Goal: Task Accomplishment & Management: Manage account settings

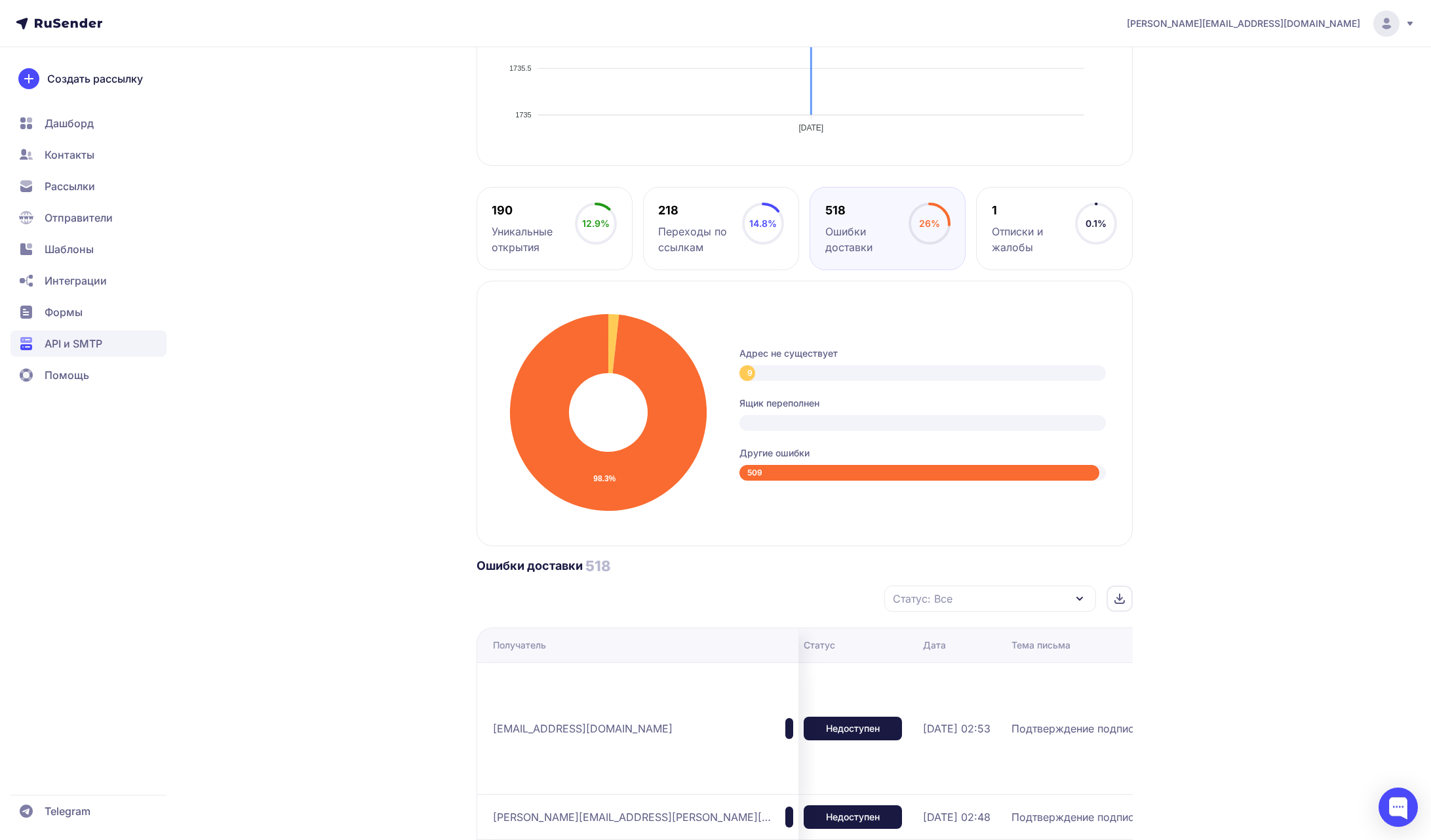
scroll to position [0, 197]
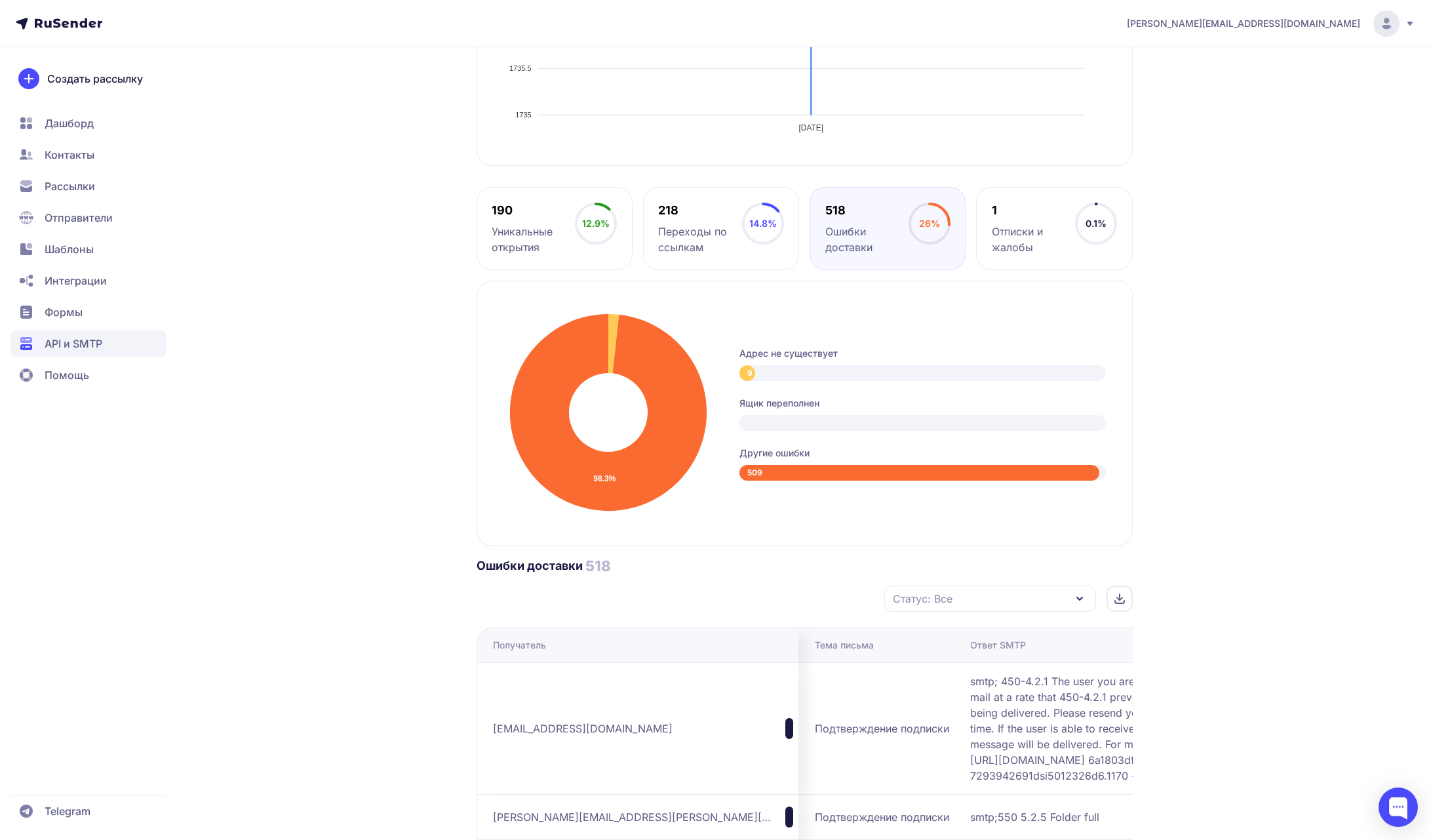
click at [1242, 282] on div "[PERSON_NAME][EMAIL_ADDRESS][DOMAIN_NAME] Подтверждение подписки | [PERSON_NAME…" at bounding box center [716, 566] width 1431 height 1966
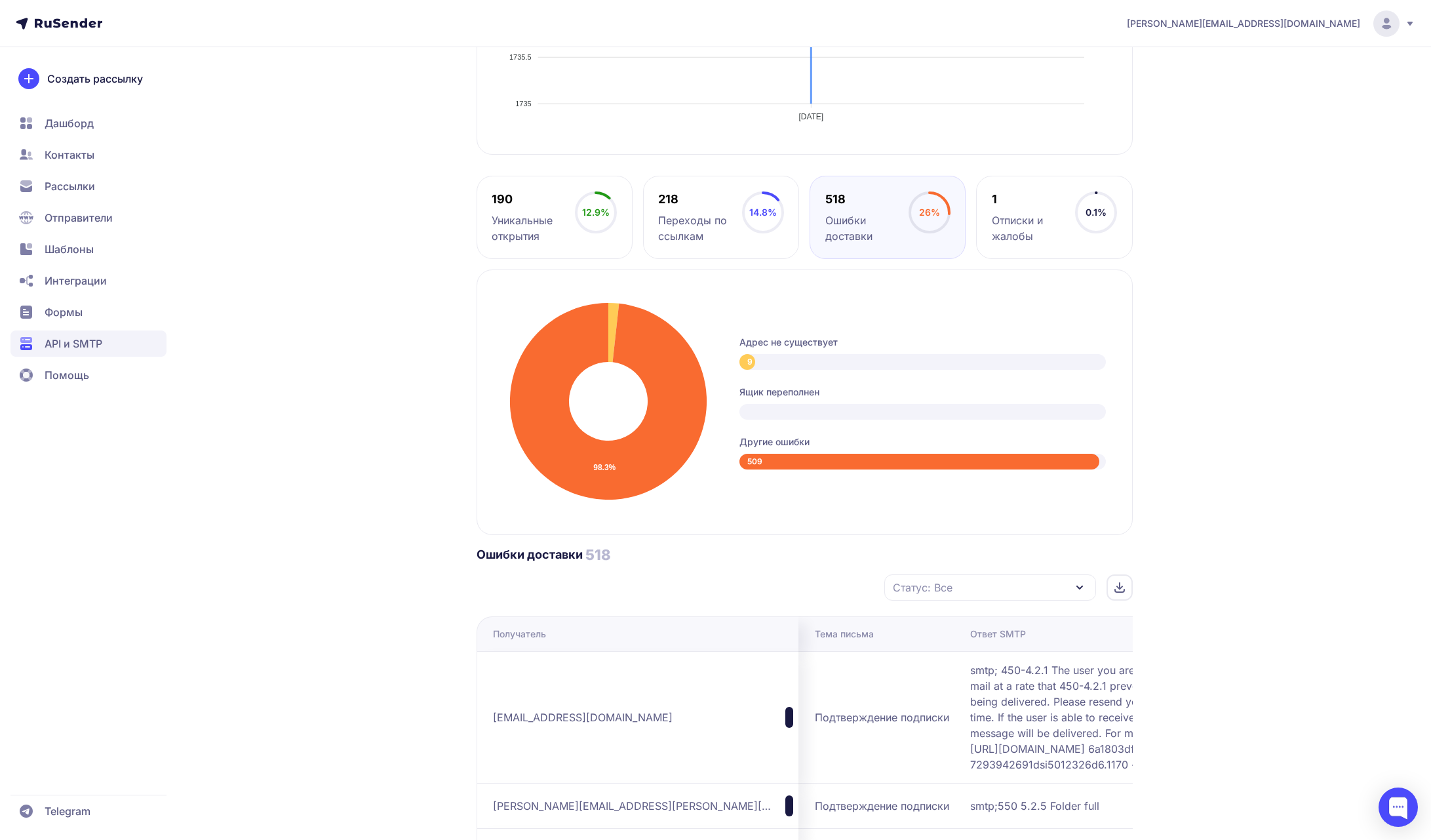
scroll to position [861, 0]
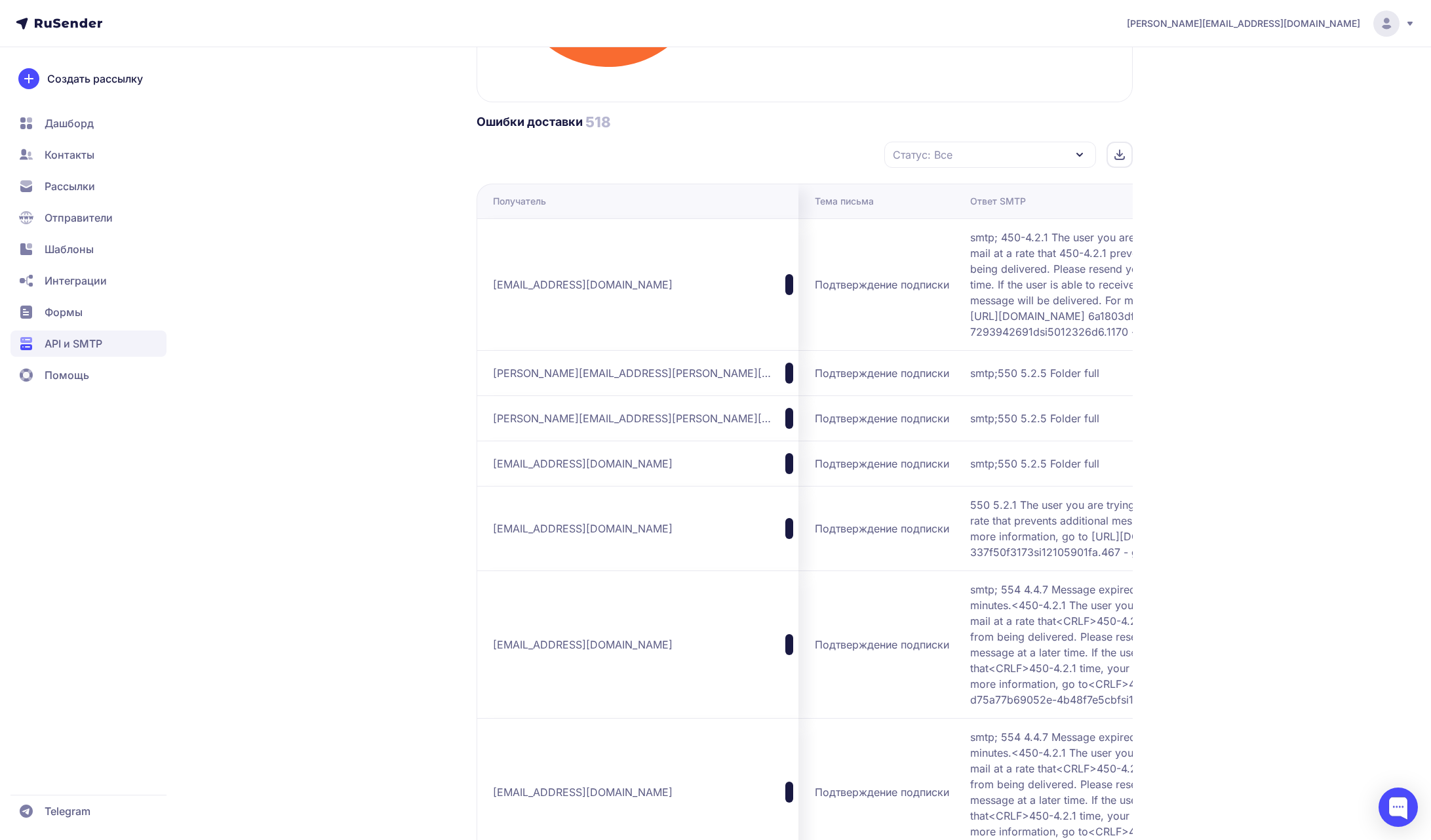
click at [1314, 26] on span "[PERSON_NAME][EMAIL_ADDRESS][DOMAIN_NAME]" at bounding box center [1244, 24] width 233 height 13
click at [1242, 124] on span "Выйти" at bounding box center [1236, 124] width 30 height 16
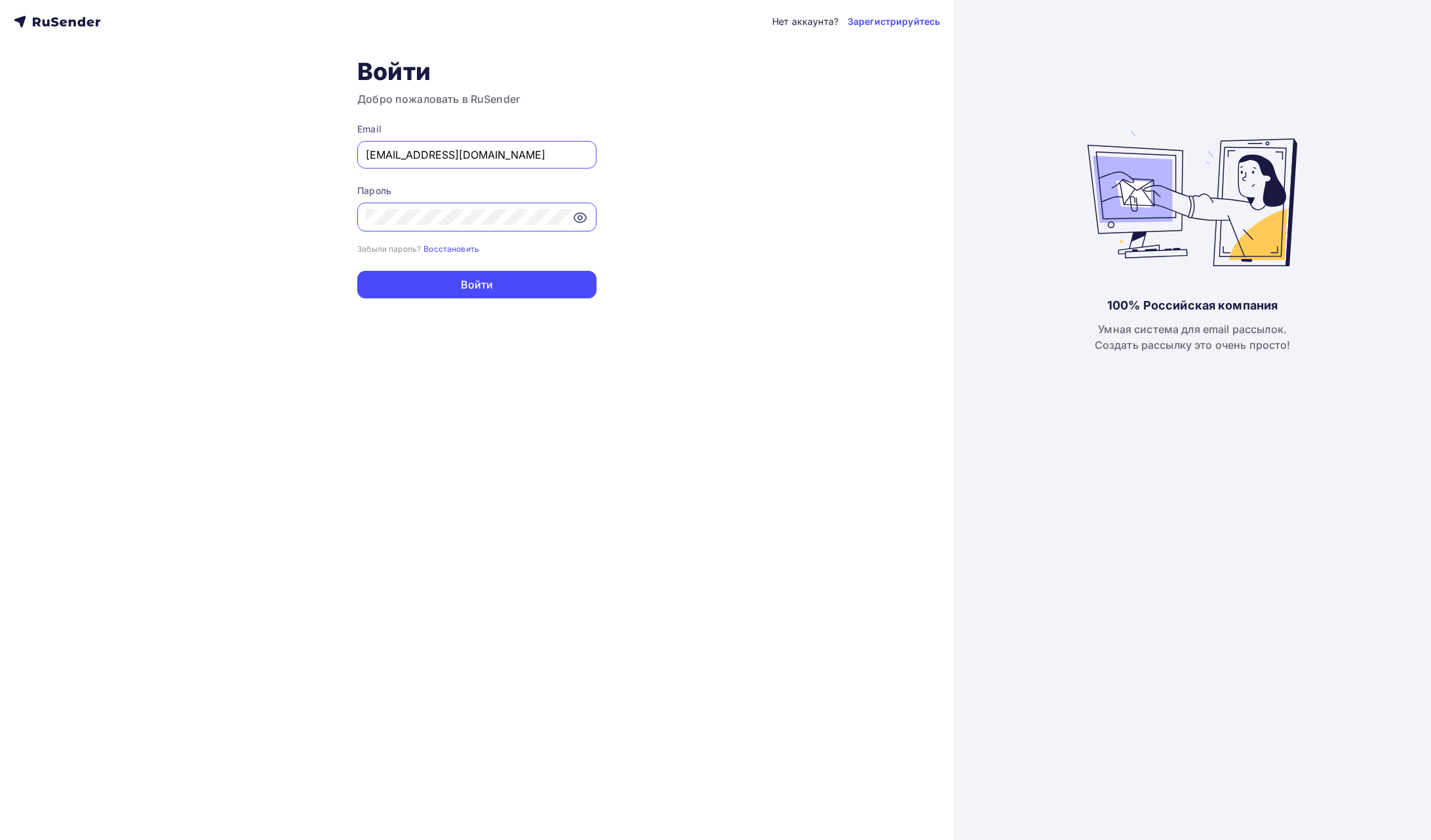
click at [486, 156] on input "[PERSON_NAME][EMAIL_ADDRESS][DOMAIN_NAME]" at bounding box center [476, 155] width 222 height 16
type input "joshgrizzli@gmail.com"
click at [496, 292] on button "Войти" at bounding box center [477, 285] width 239 height 28
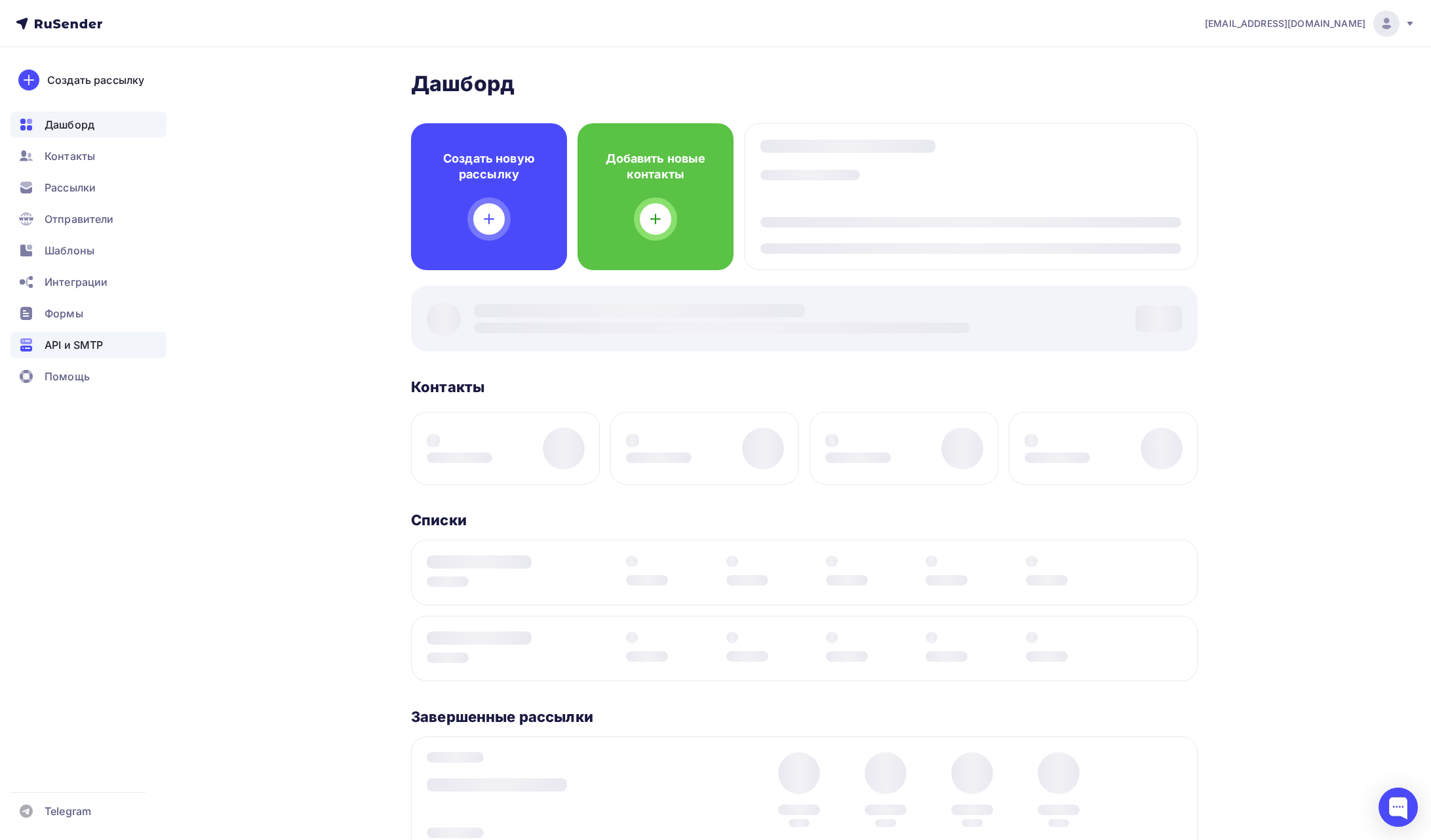
click at [84, 346] on span "API и SMTP" at bounding box center [73, 345] width 58 height 16
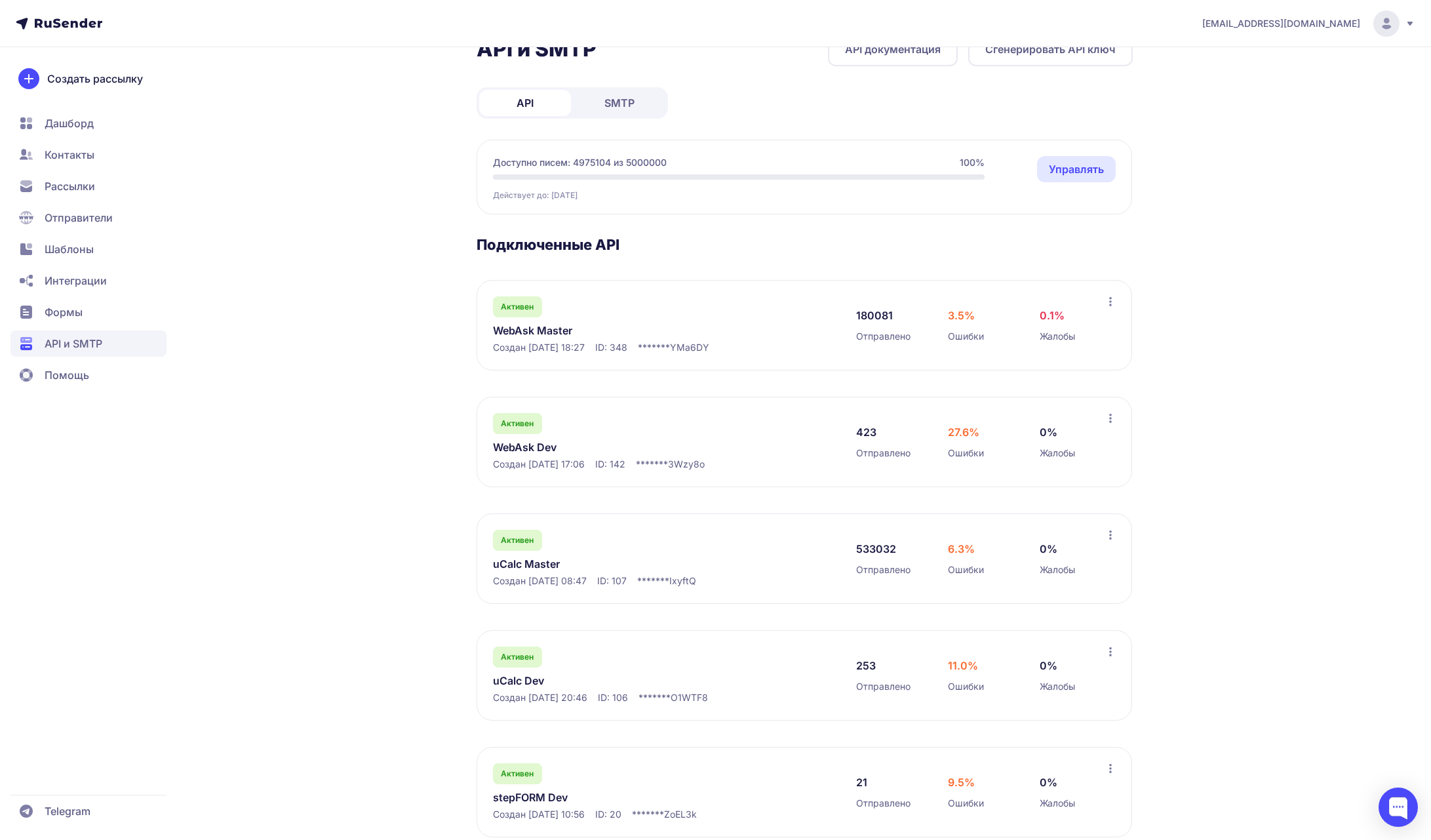
scroll to position [116, 0]
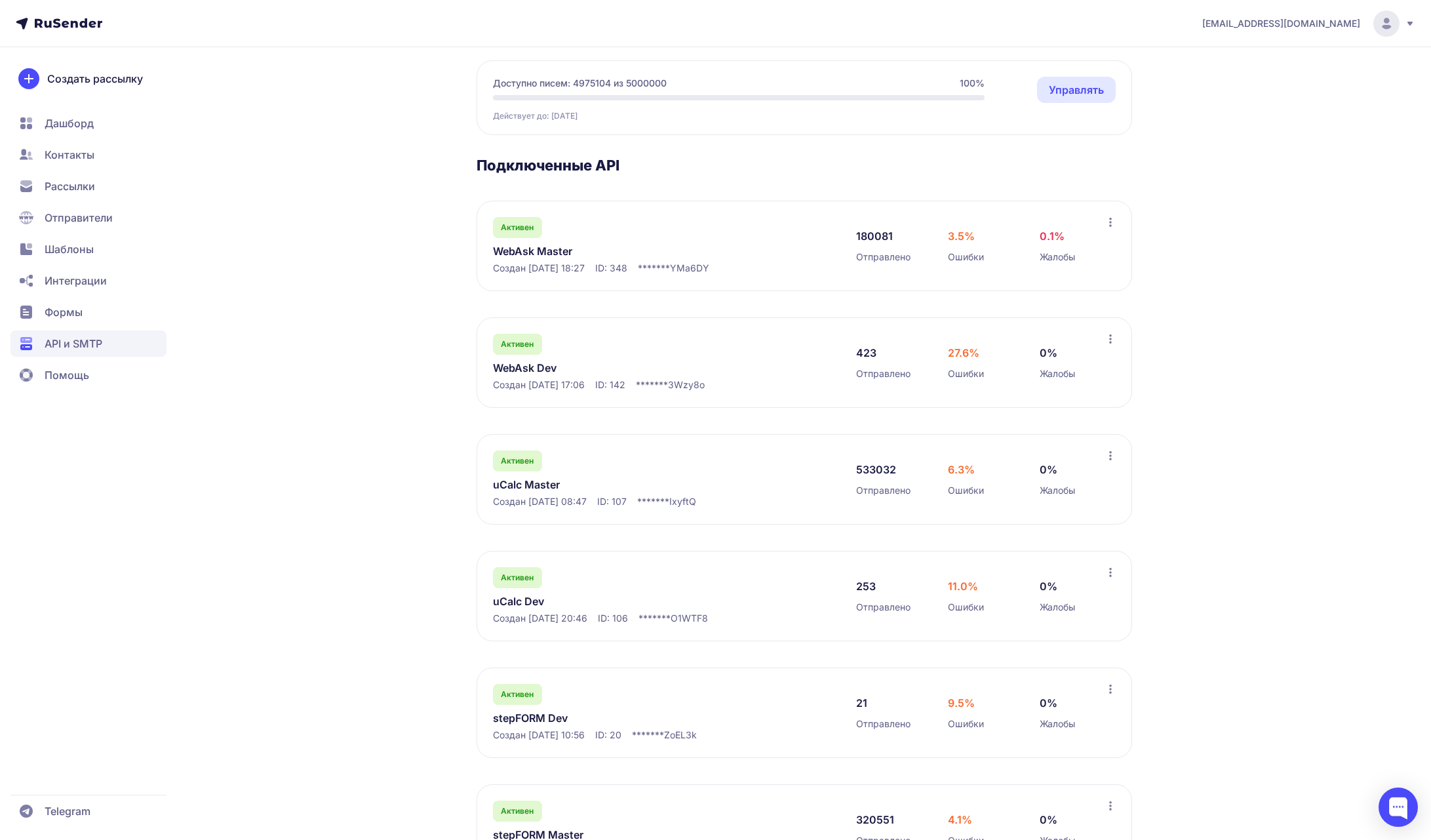
click at [563, 252] on link "WebAsk Master" at bounding box center [627, 251] width 269 height 16
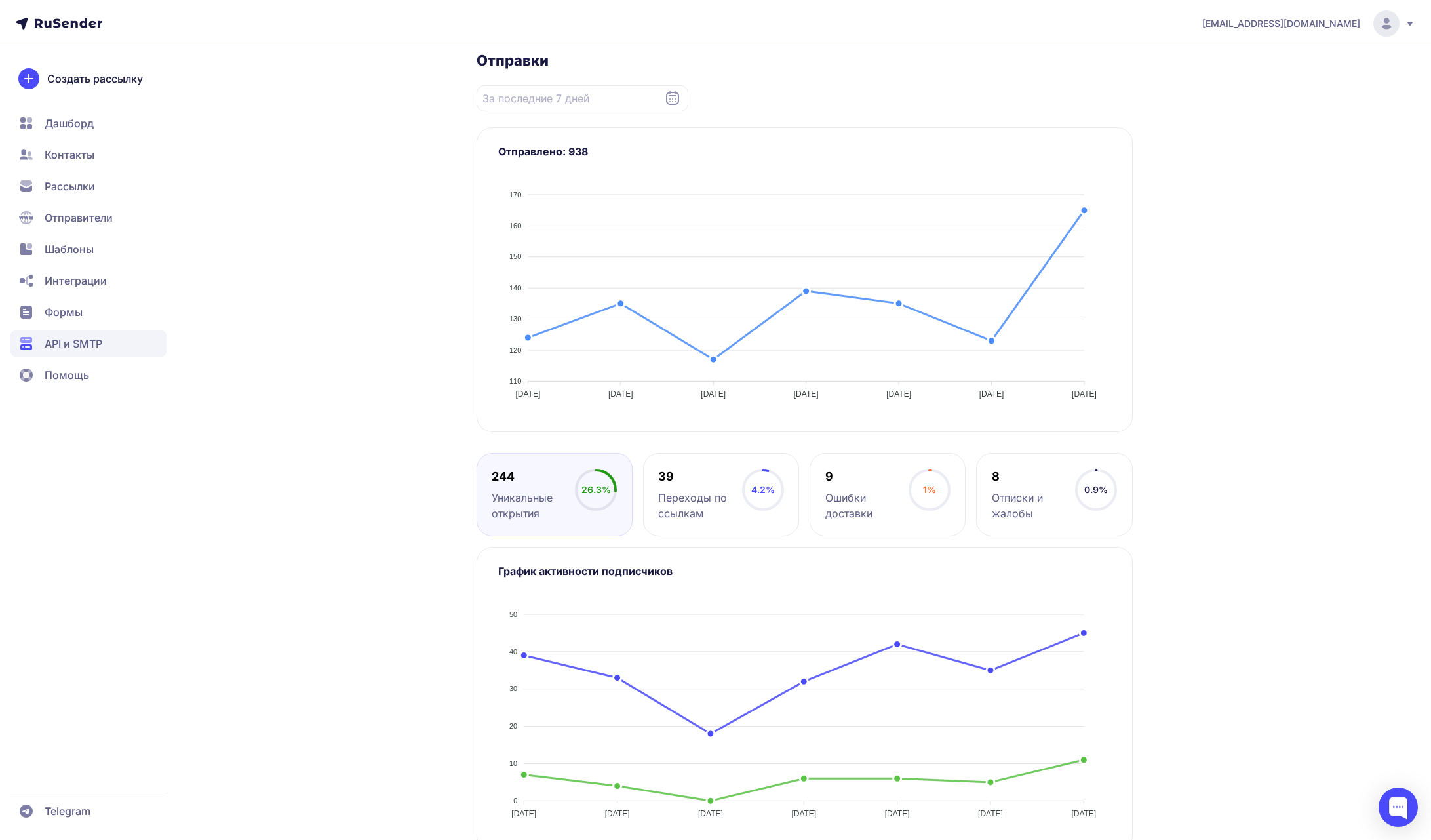
scroll to position [178, 0]
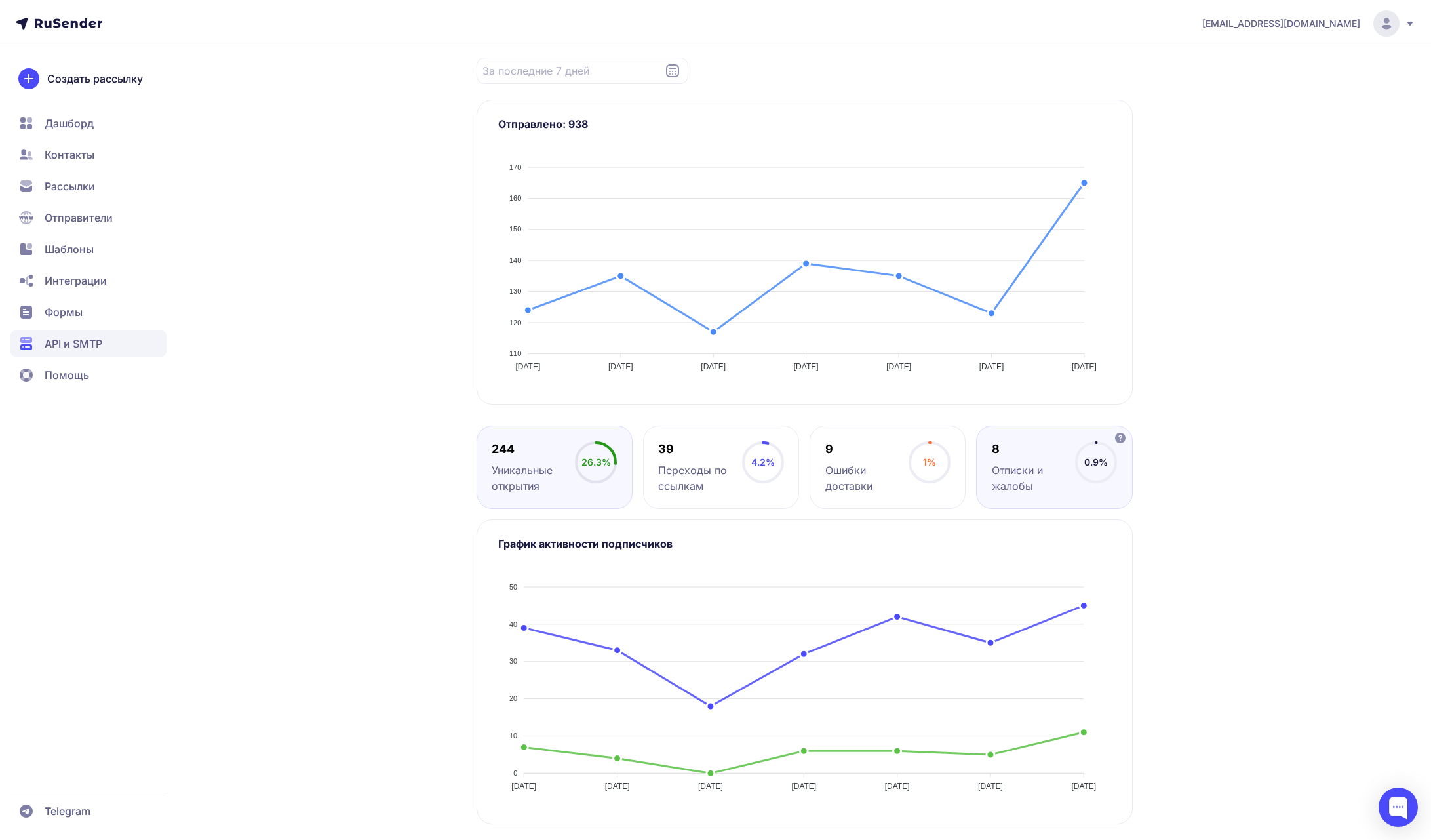
click at [1031, 462] on div "Отписки и жалобы" at bounding box center [1034, 478] width 84 height 31
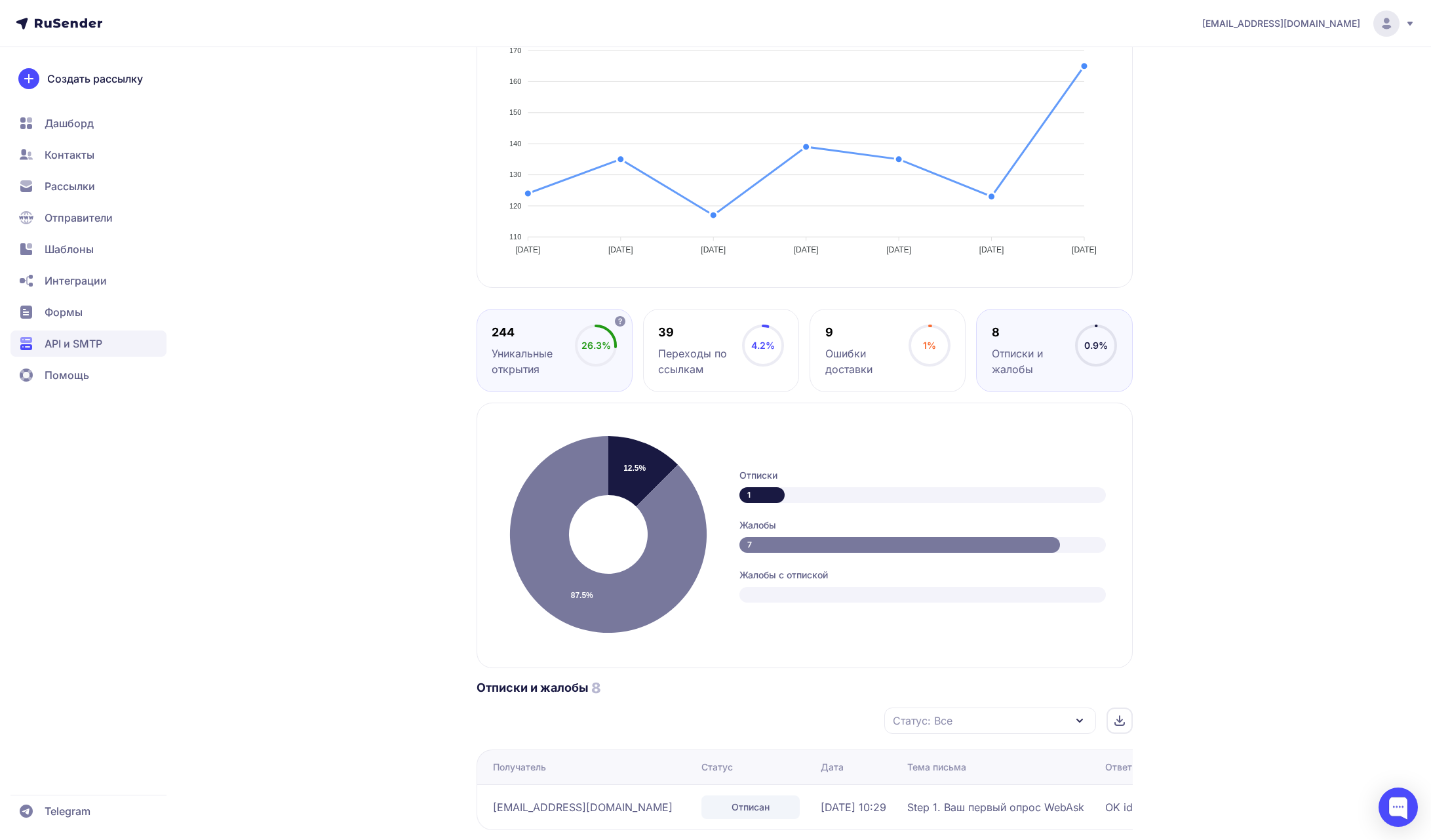
scroll to position [0, 0]
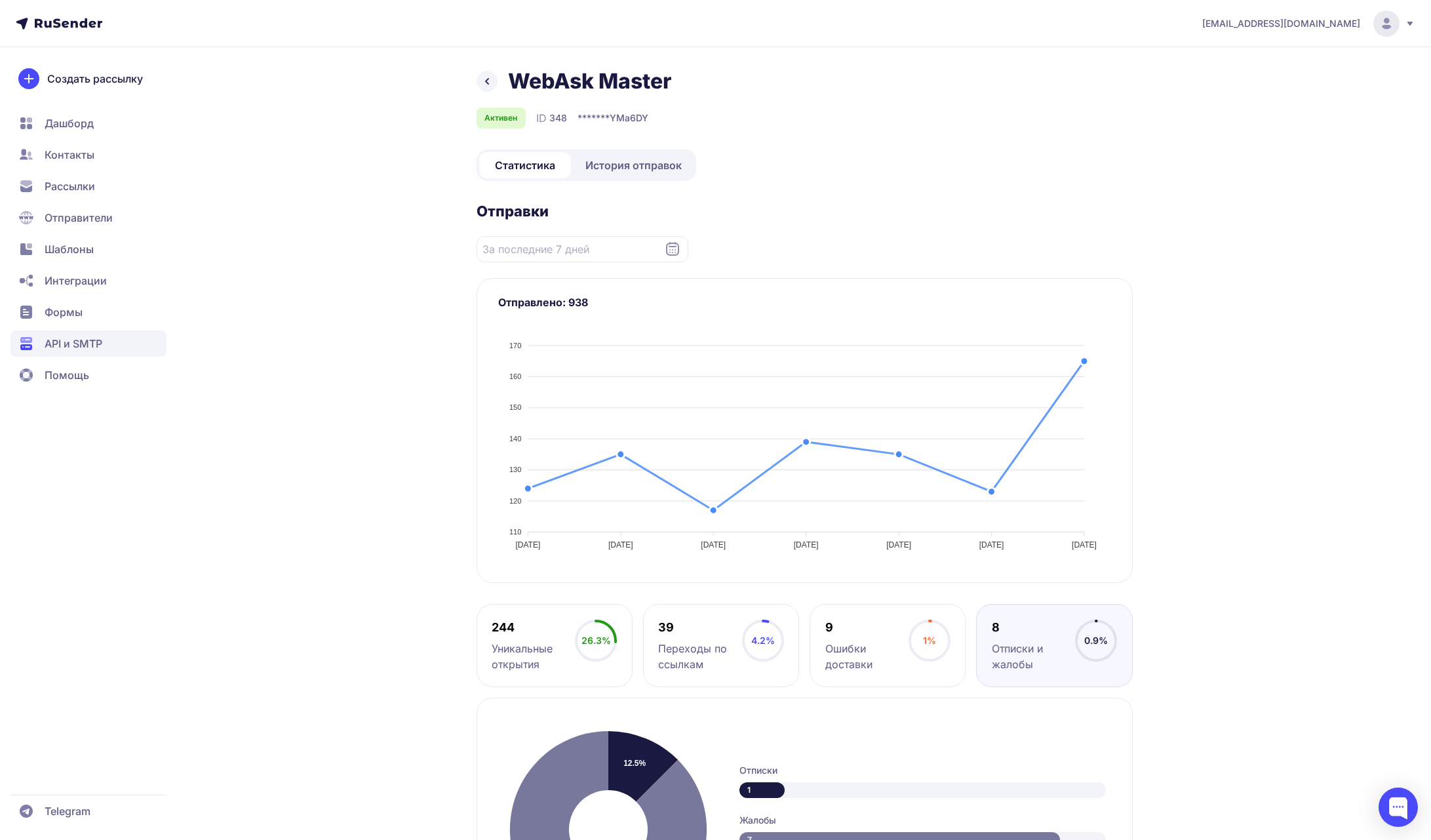
click at [648, 171] on span "История отправок" at bounding box center [634, 165] width 97 height 16
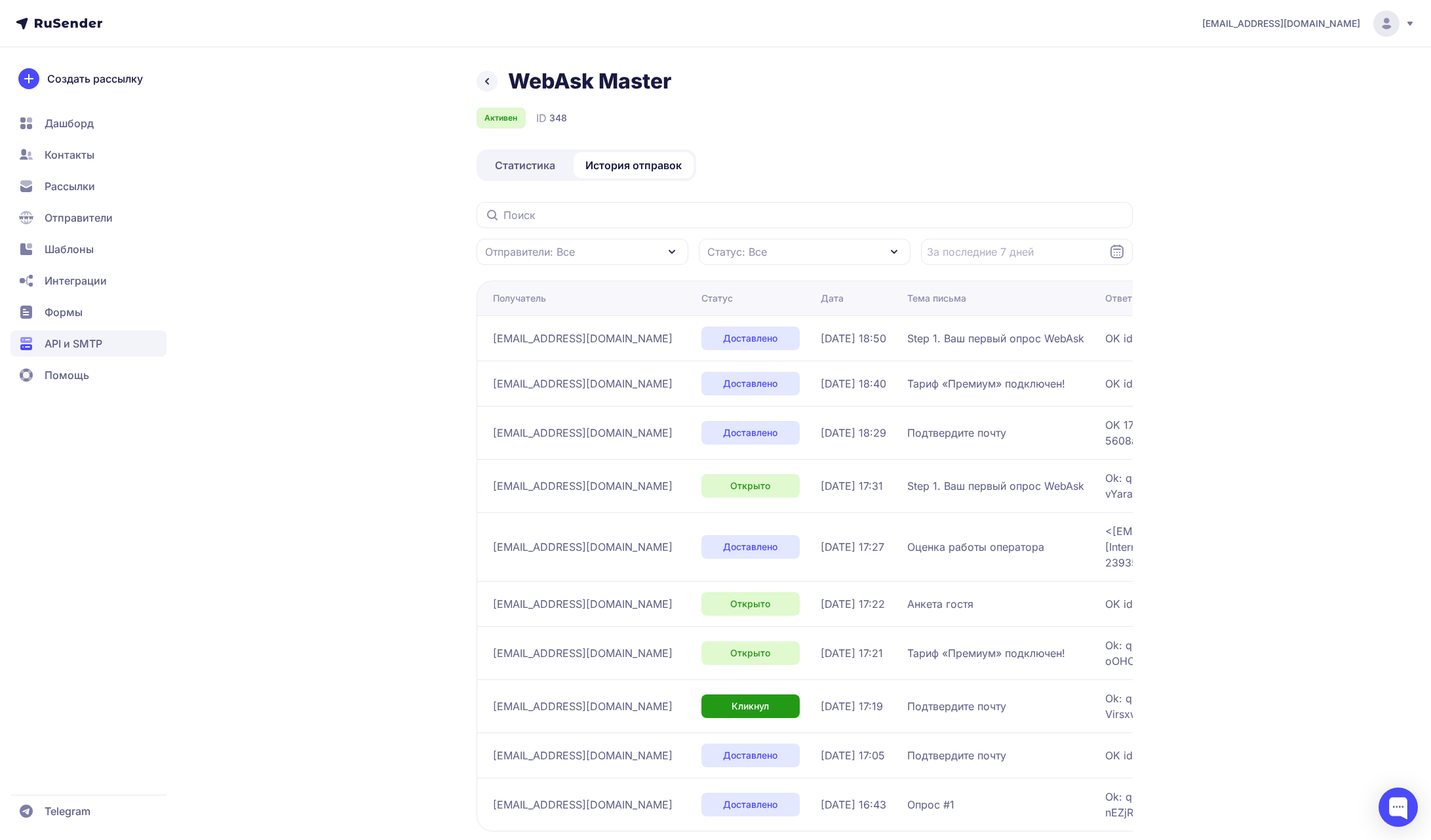
click at [637, 257] on div "Отправители: Все" at bounding box center [582, 252] width 212 height 26
click at [805, 181] on div "WebAsk Master Активен ID 348 Статистика История отправок Отправители: Все Отпра…" at bounding box center [805, 489] width 656 height 843
click at [797, 247] on div "Статус: Все" at bounding box center [804, 252] width 212 height 26
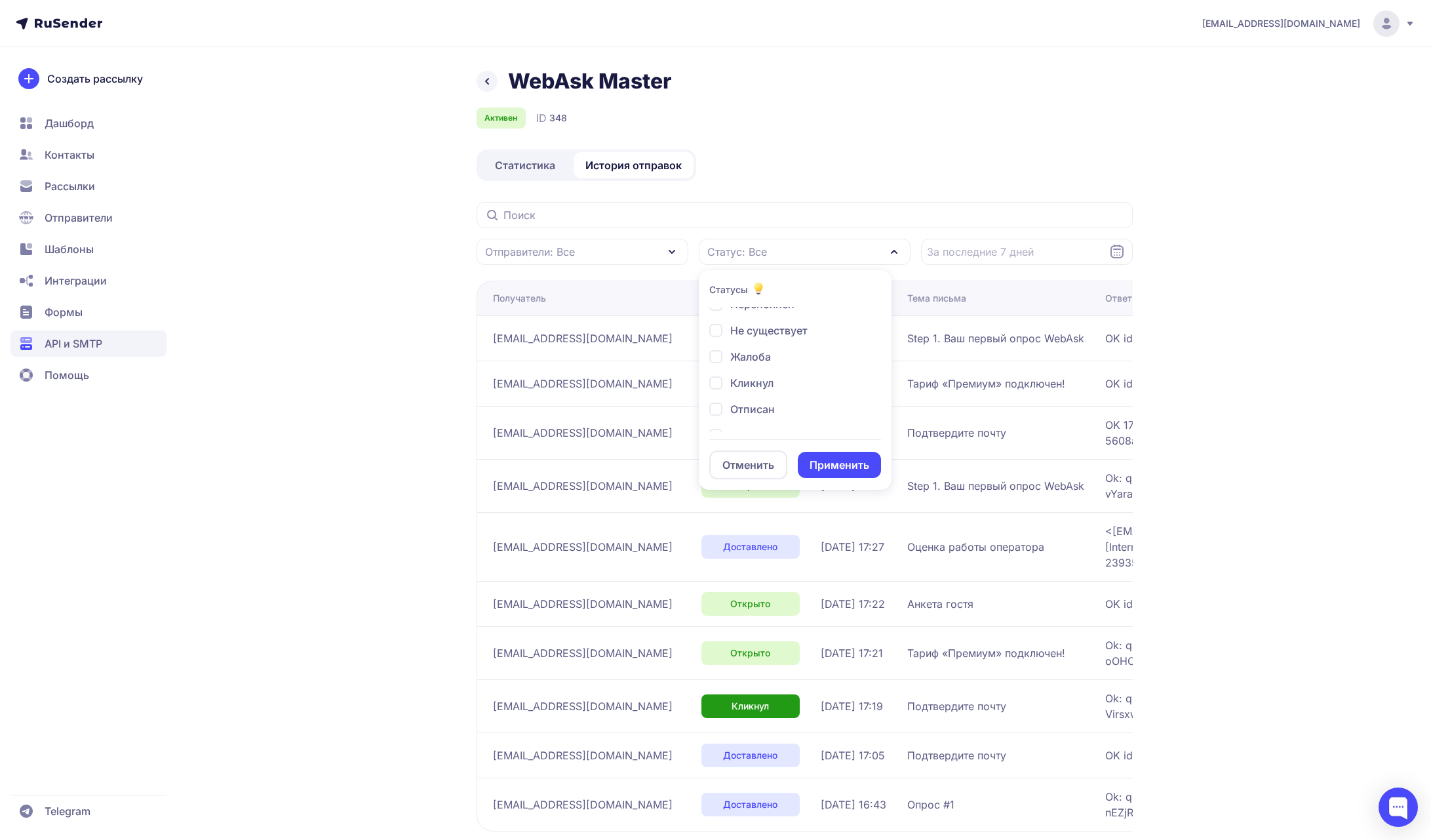
click at [717, 407] on div "Отписан" at bounding box center [742, 409] width 65 height 16
checkbox input "true"
click at [718, 336] on div "Жалоба" at bounding box center [740, 336] width 62 height 16
checkbox input "true"
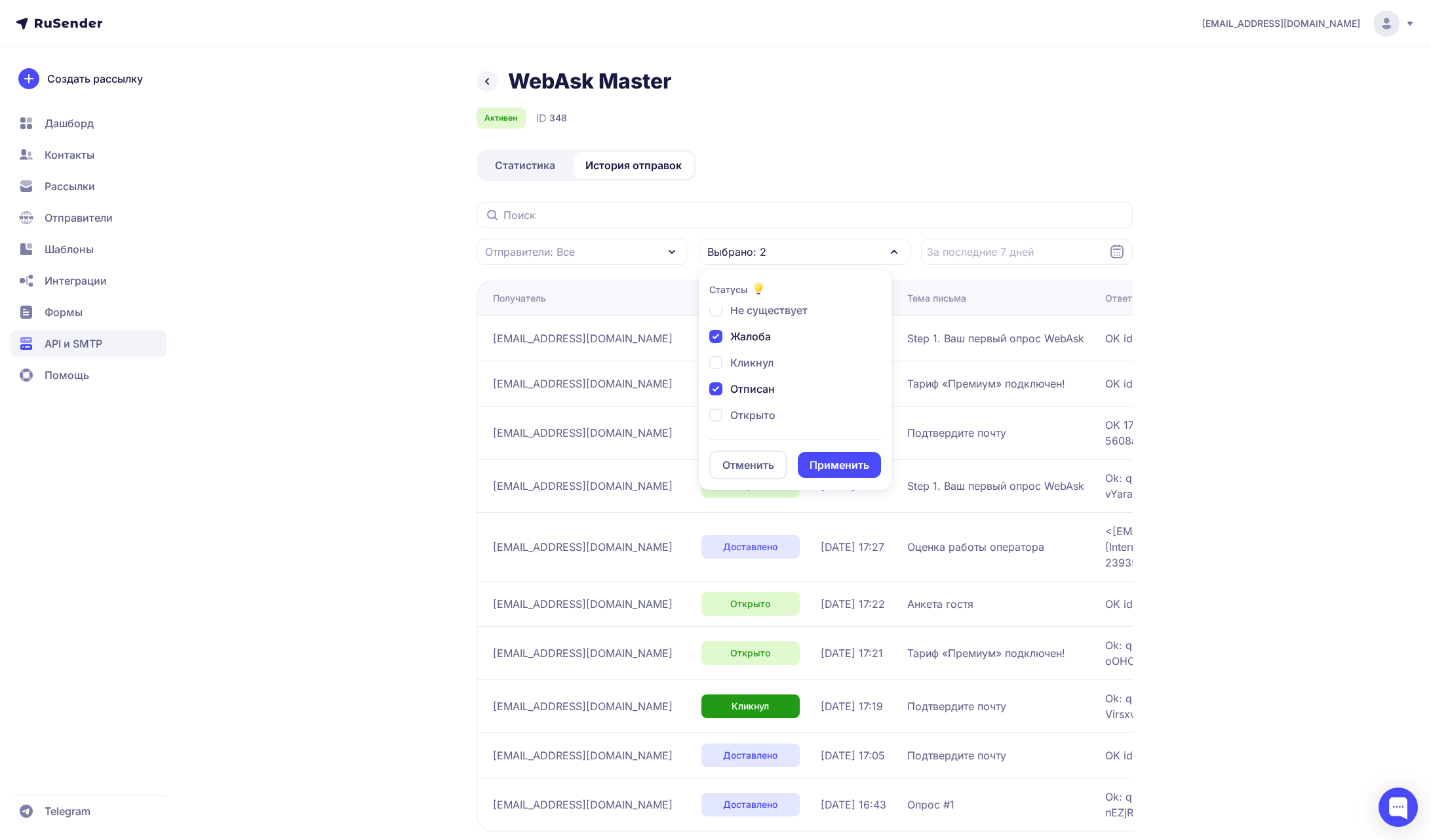
click at [717, 393] on div "Отписан" at bounding box center [742, 389] width 65 height 16
checkbox input "false"
click at [823, 455] on button "Применить" at bounding box center [840, 465] width 84 height 26
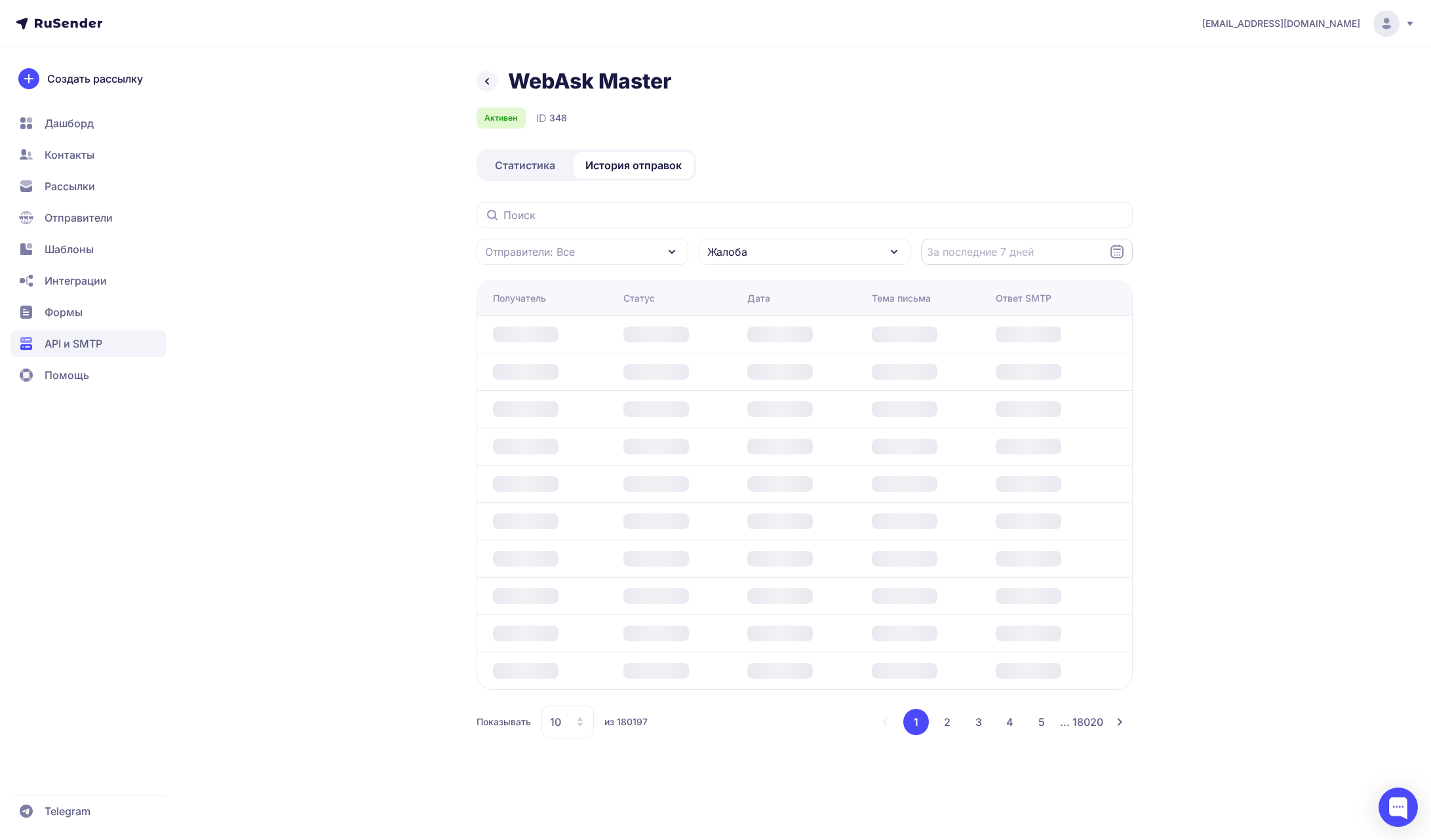
click at [1016, 251] on input "Datepicker input" at bounding box center [1026, 252] width 212 height 26
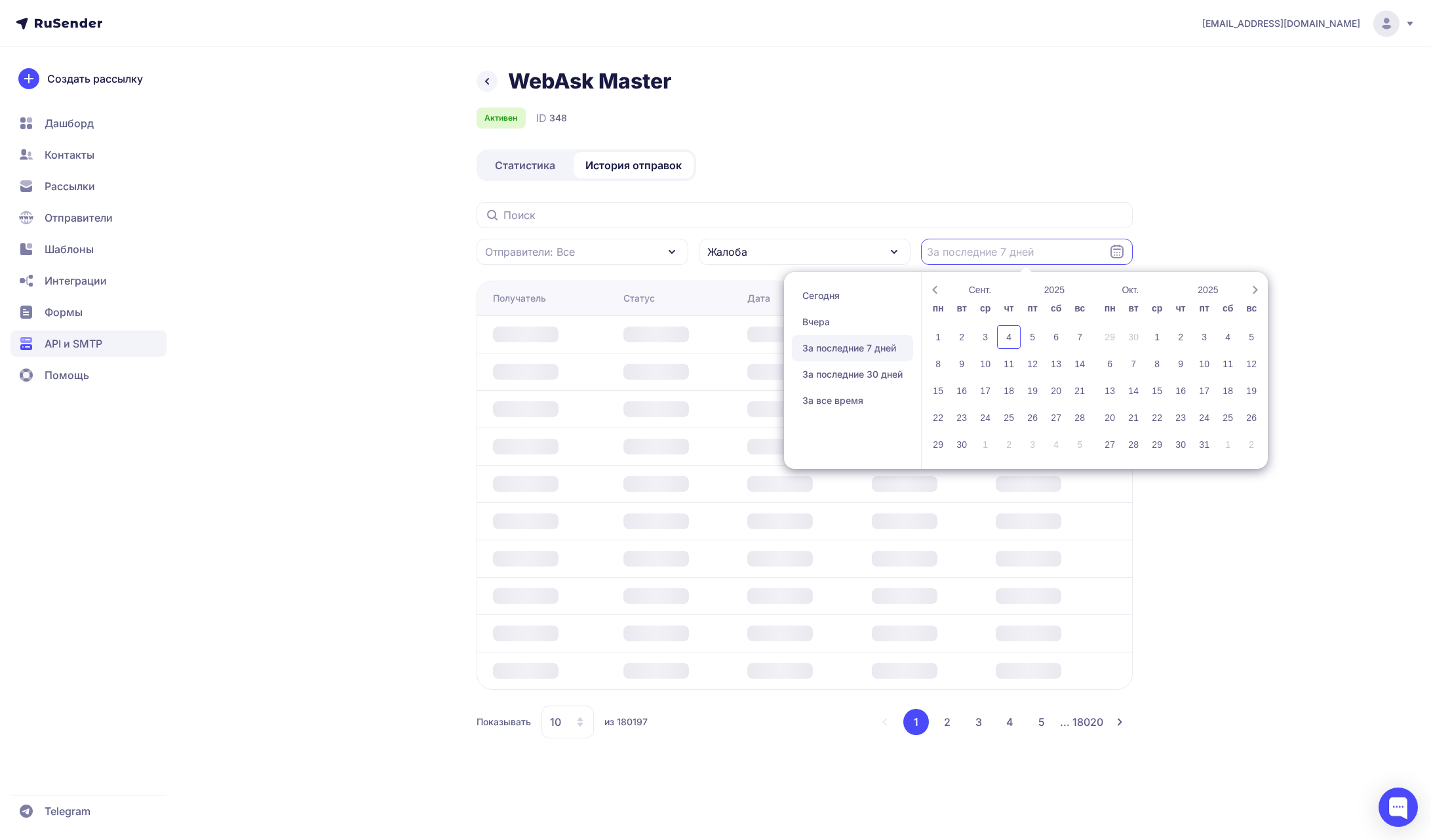
click at [1246, 224] on div "joshgrizzli@gmail.com WebAsk Master Активен ID 348 Статистика История отправок …" at bounding box center [716, 420] width 1431 height 840
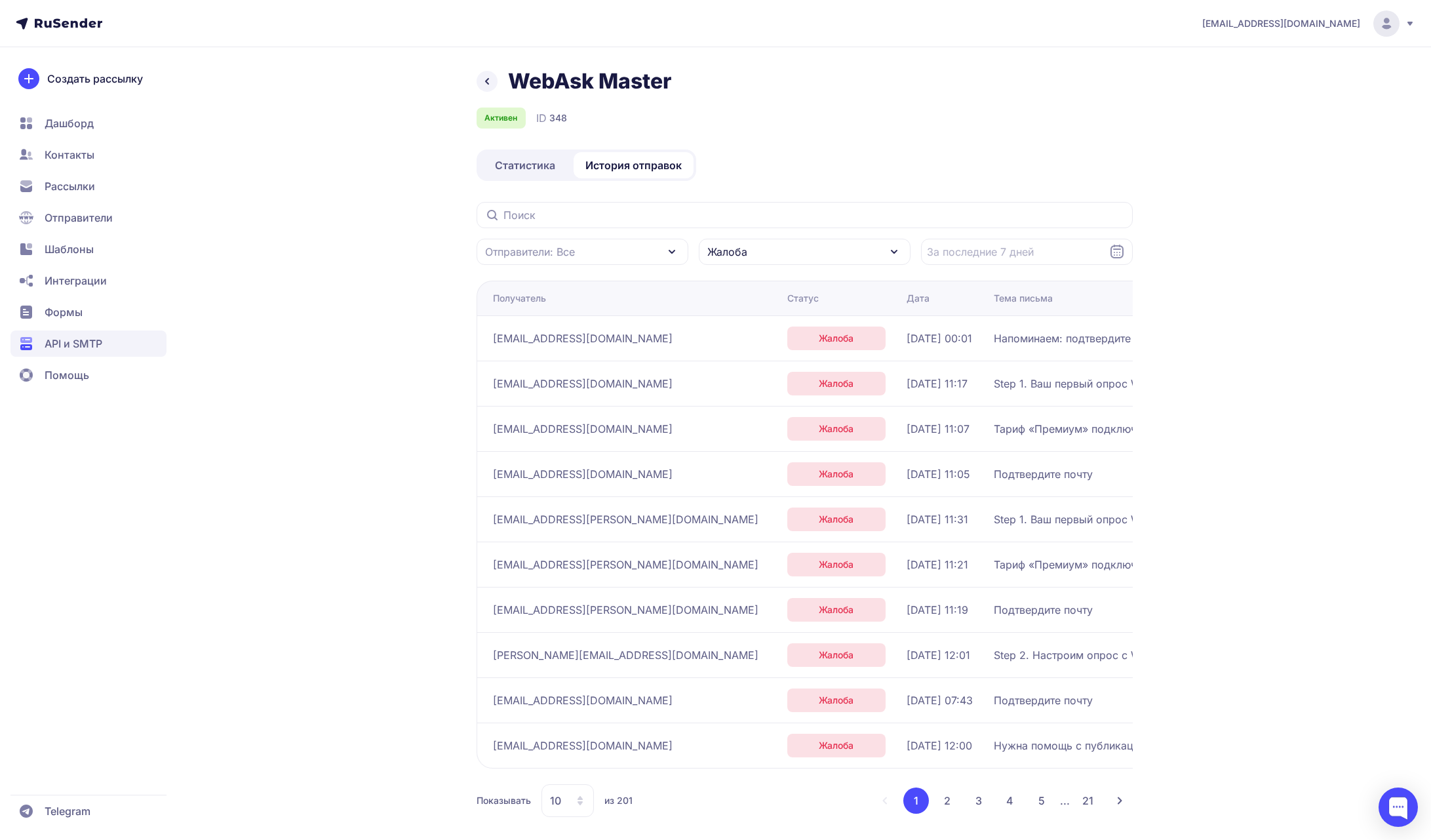
click at [907, 299] on div "Дата" at bounding box center [918, 298] width 23 height 13
click at [625, 251] on div "Отправители: Все" at bounding box center [582, 252] width 212 height 26
click at [838, 149] on div "WebAsk Master Активен ID 348 Статистика История отправок Отправители: Все Отпра…" at bounding box center [805, 458] width 656 height 780
click at [92, 349] on span "API и SMTP" at bounding box center [73, 344] width 57 height 16
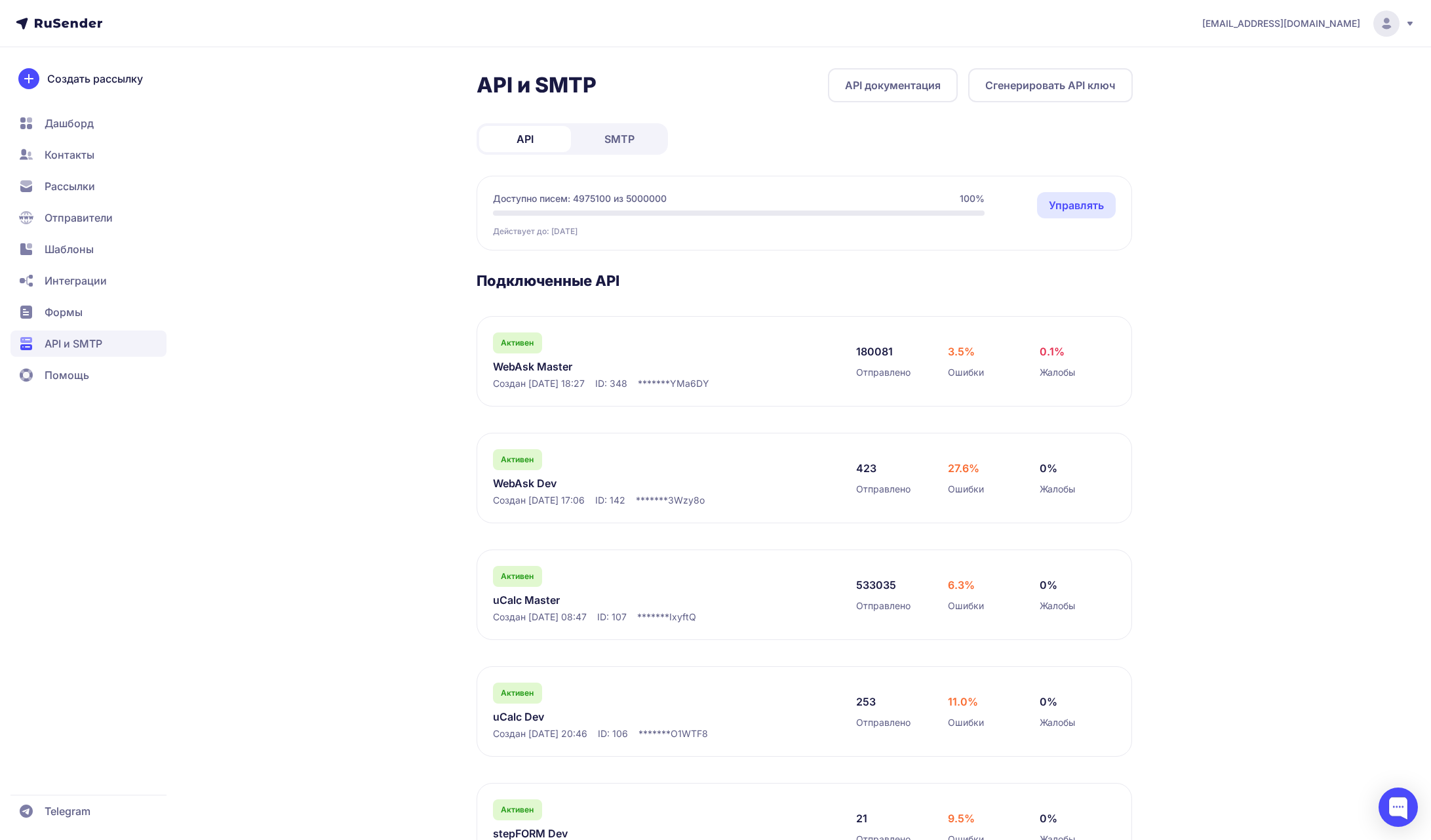
click at [615, 138] on span "SMTP" at bounding box center [619, 139] width 30 height 16
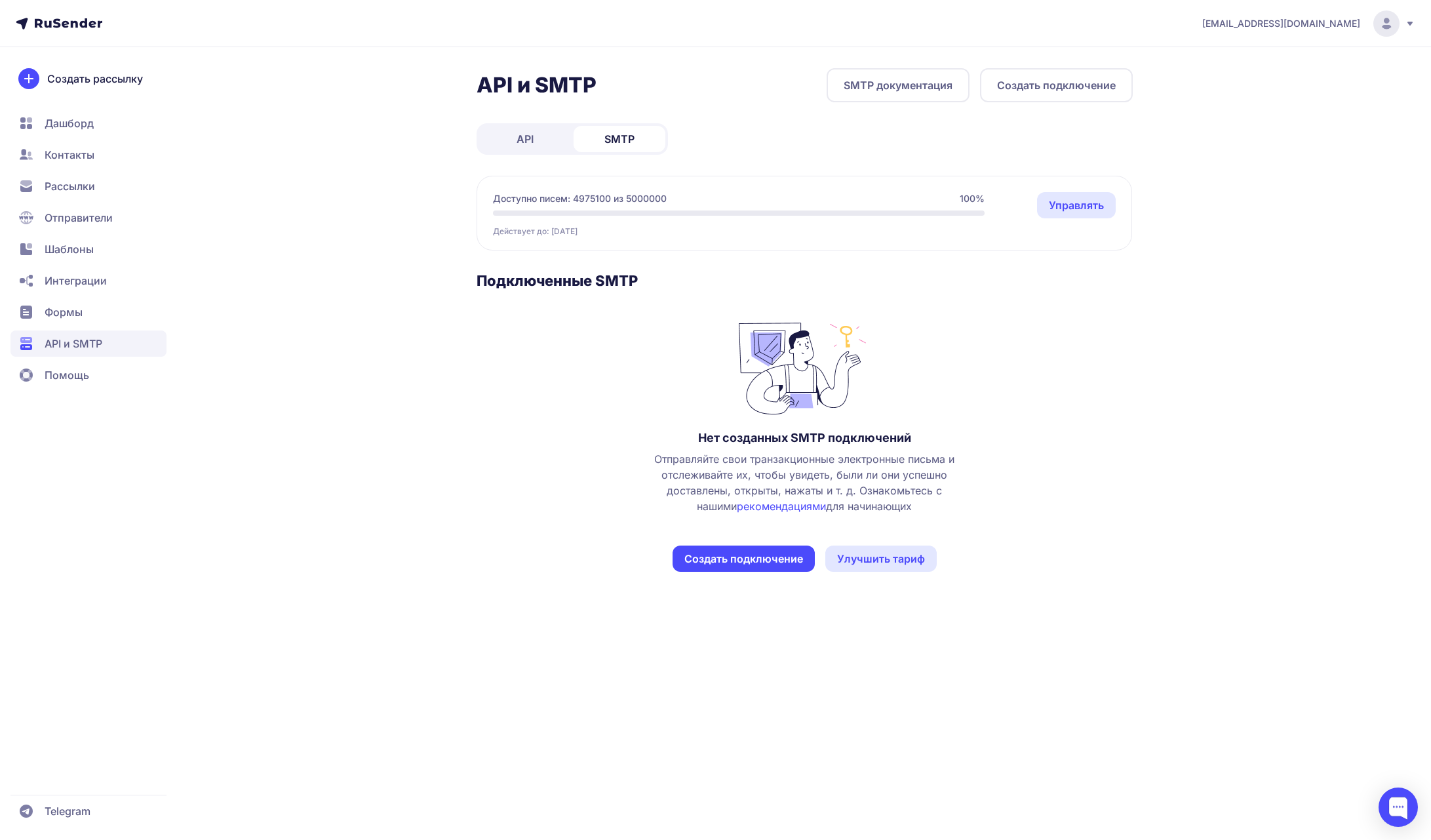
click at [546, 139] on link "API" at bounding box center [525, 139] width 91 height 26
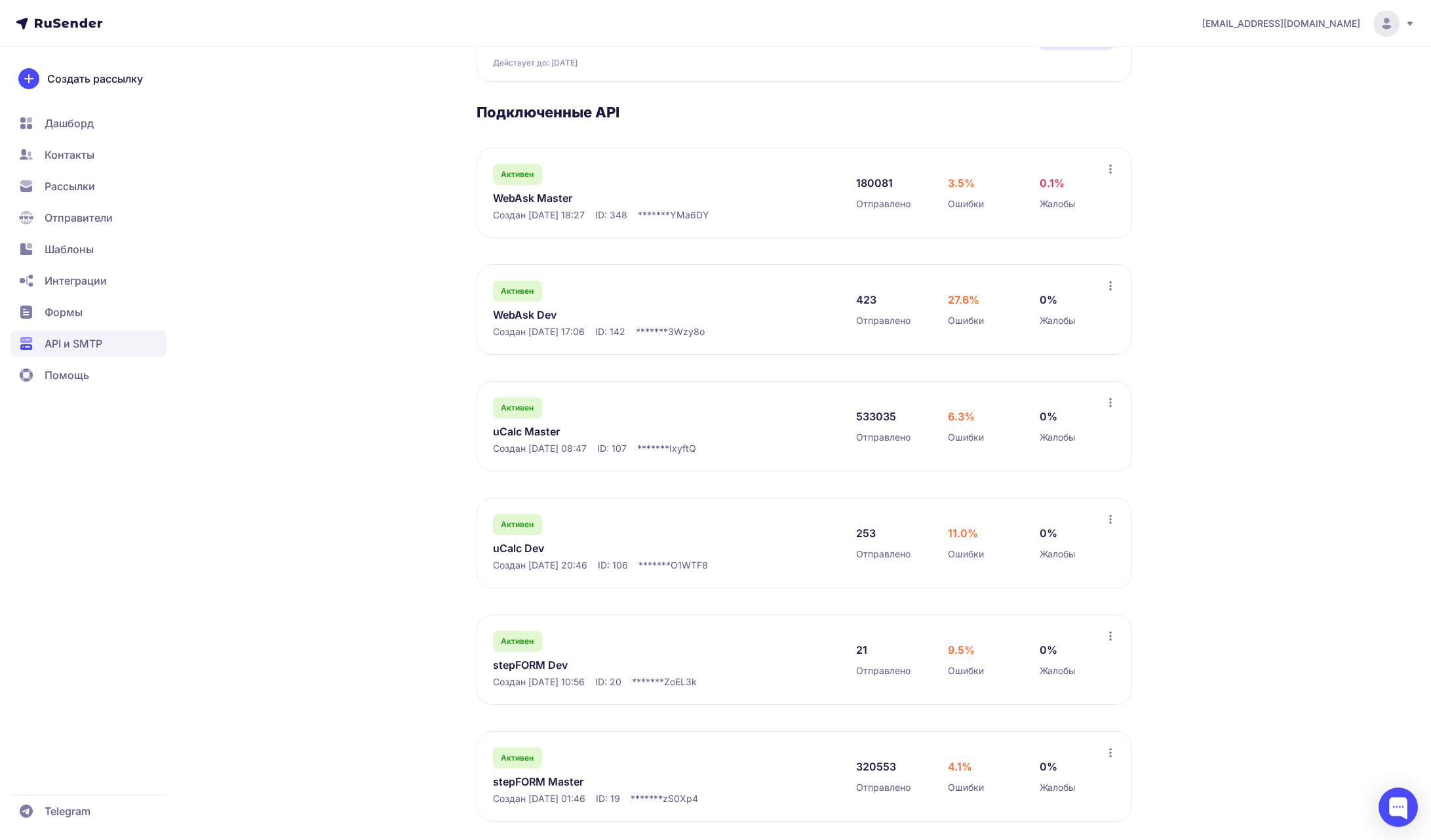
scroll to position [182, 0]
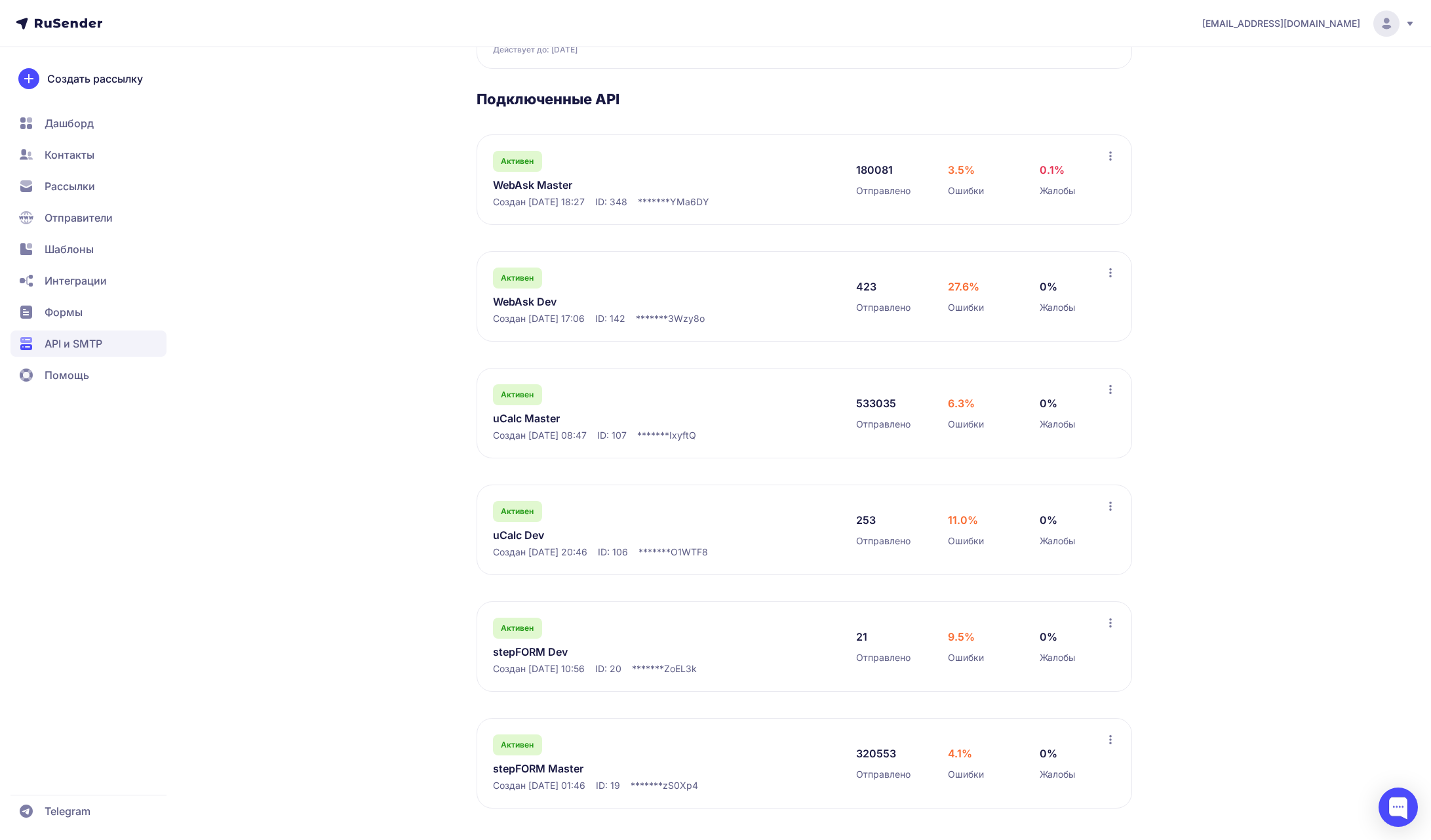
click at [530, 301] on link "WebAsk Dev" at bounding box center [627, 301] width 269 height 16
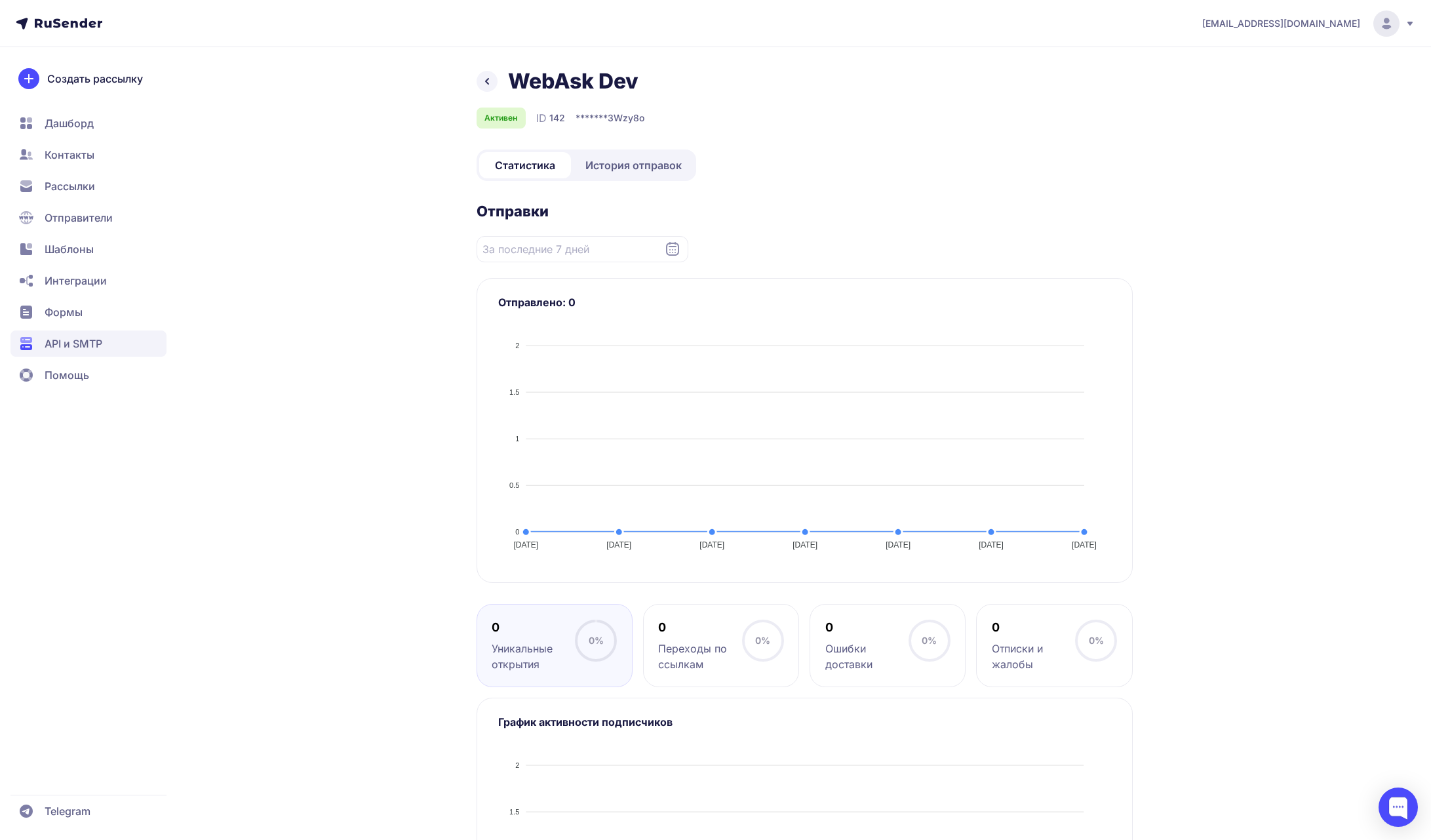
click at [487, 87] on icon at bounding box center [487, 81] width 16 height 16
